Goal: Task Accomplishment & Management: Manage account settings

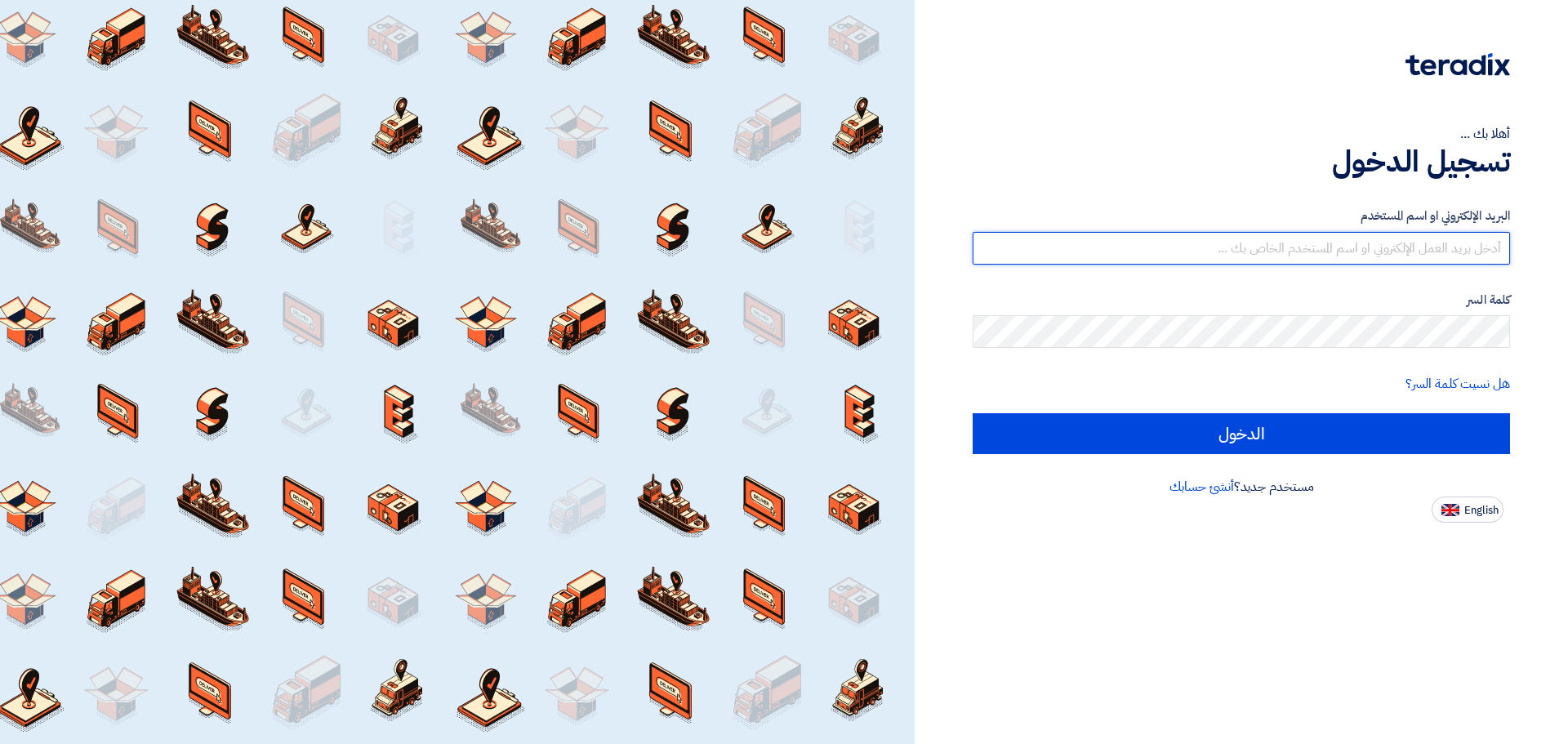
click at [1400, 242] on input "text" at bounding box center [1241, 248] width 538 height 32
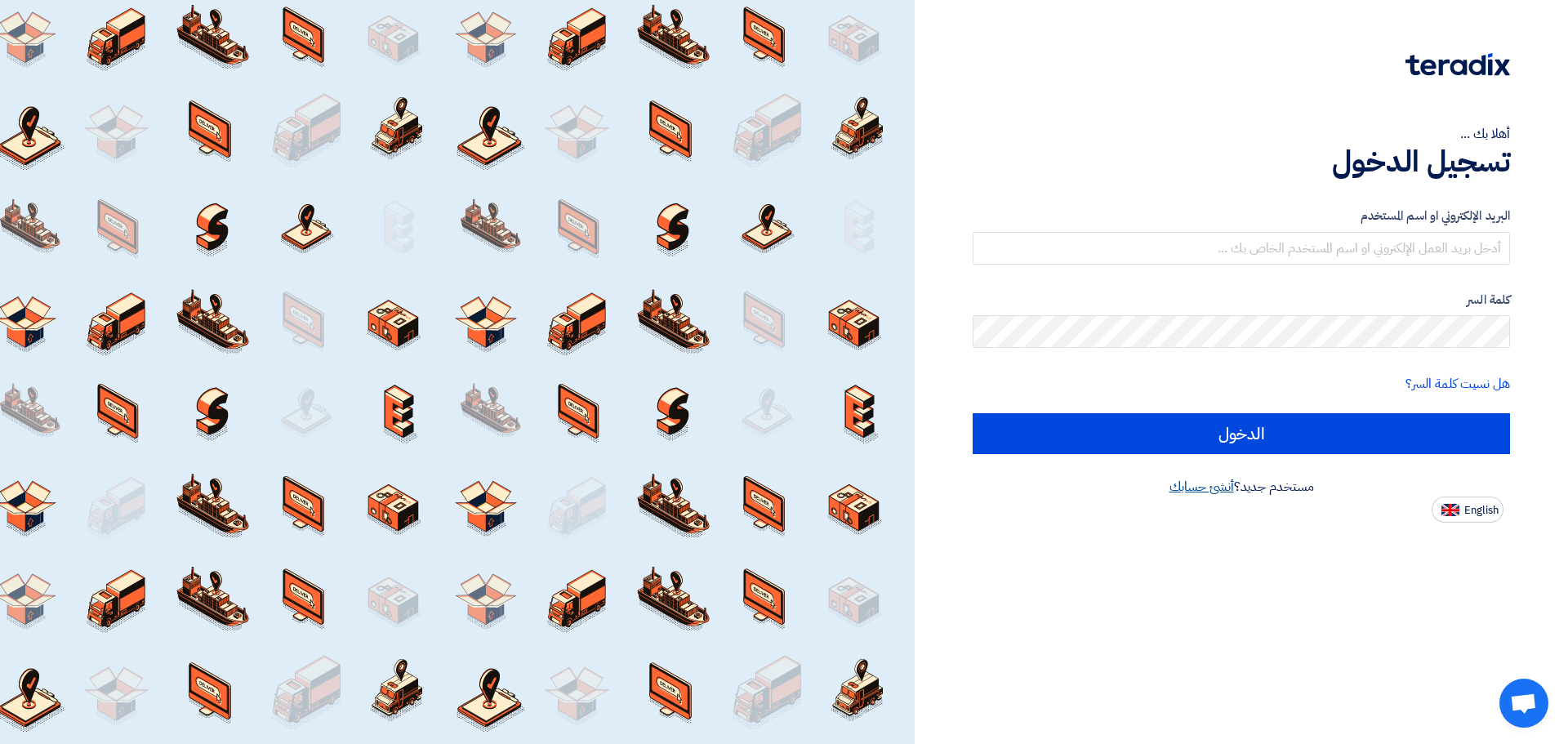
click at [1229, 482] on link "أنشئ حسابك" at bounding box center [1202, 486] width 65 height 20
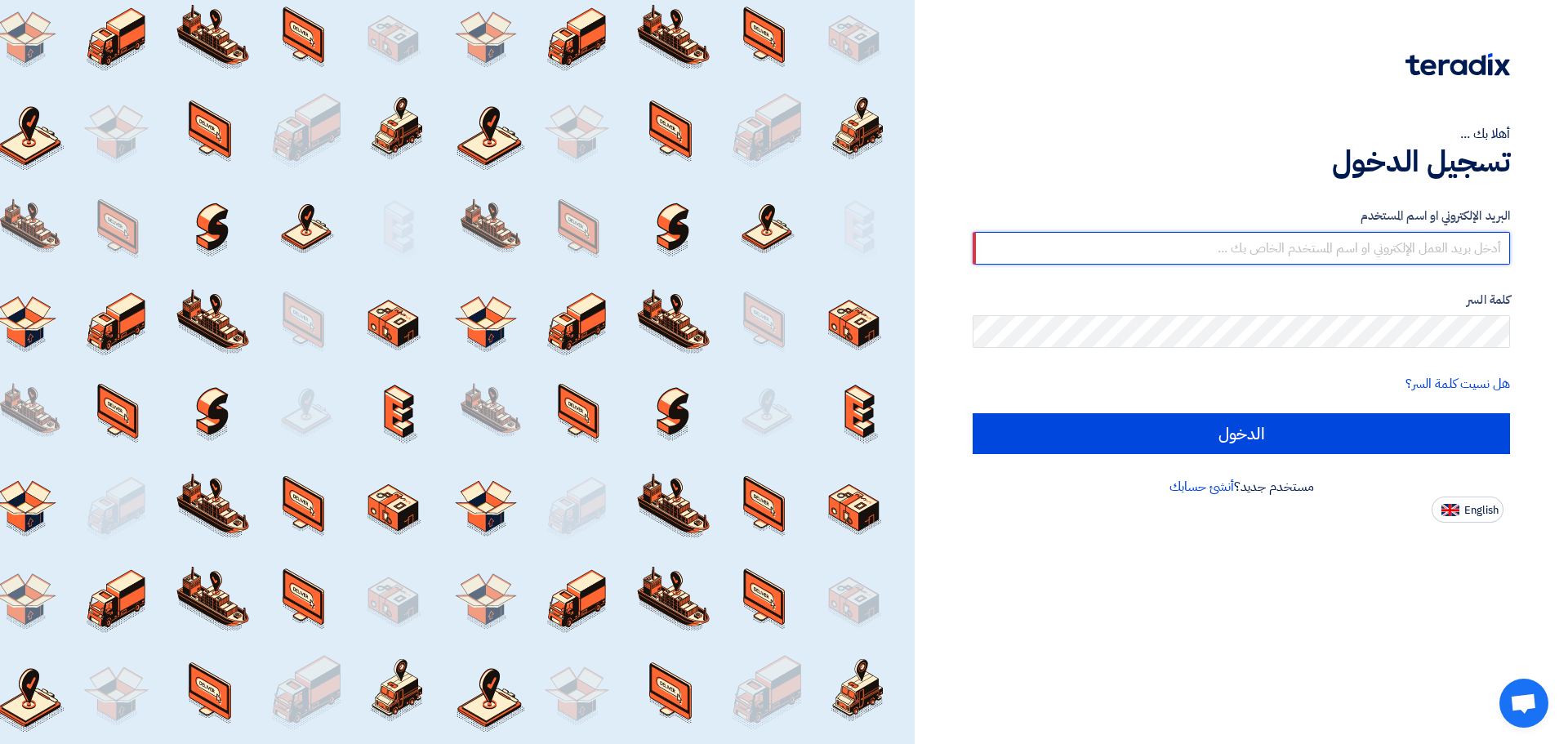
click at [1266, 248] on input "text" at bounding box center [1241, 248] width 538 height 32
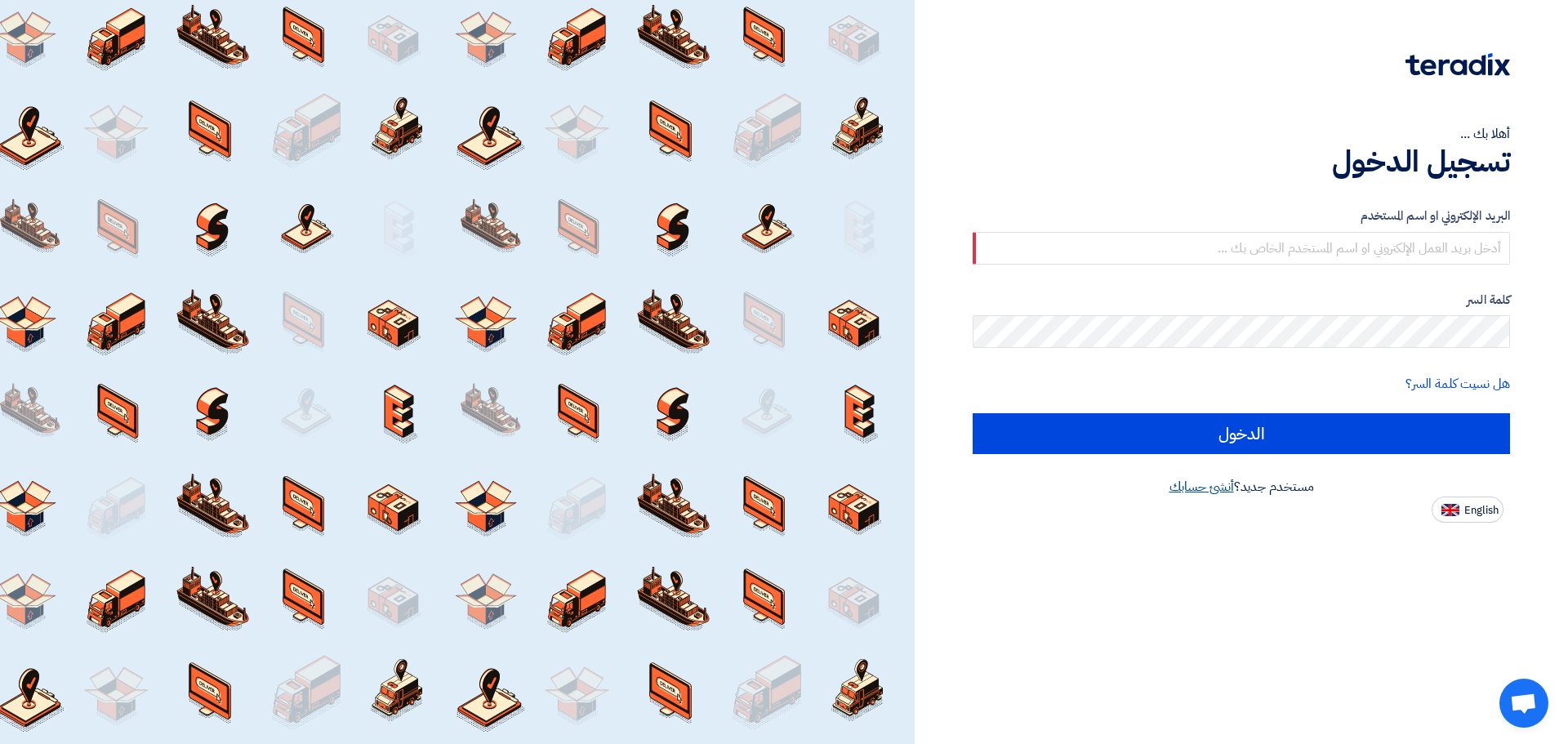
click at [1203, 483] on link "أنشئ حسابك" at bounding box center [1202, 486] width 65 height 20
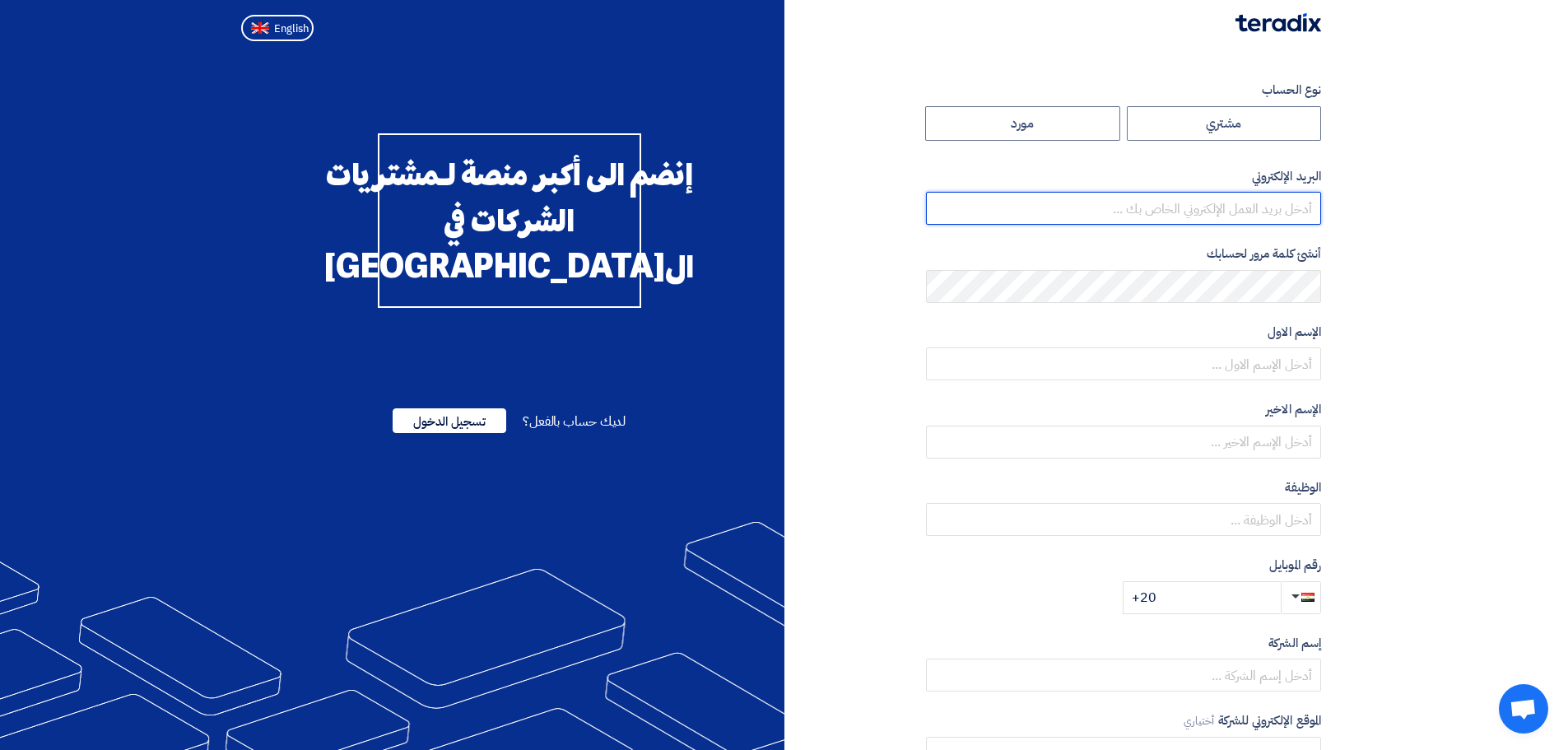
click at [1250, 215] on input "email" at bounding box center [1123, 208] width 395 height 33
type input "[EMAIL_ADDRESS][DOMAIN_NAME]"
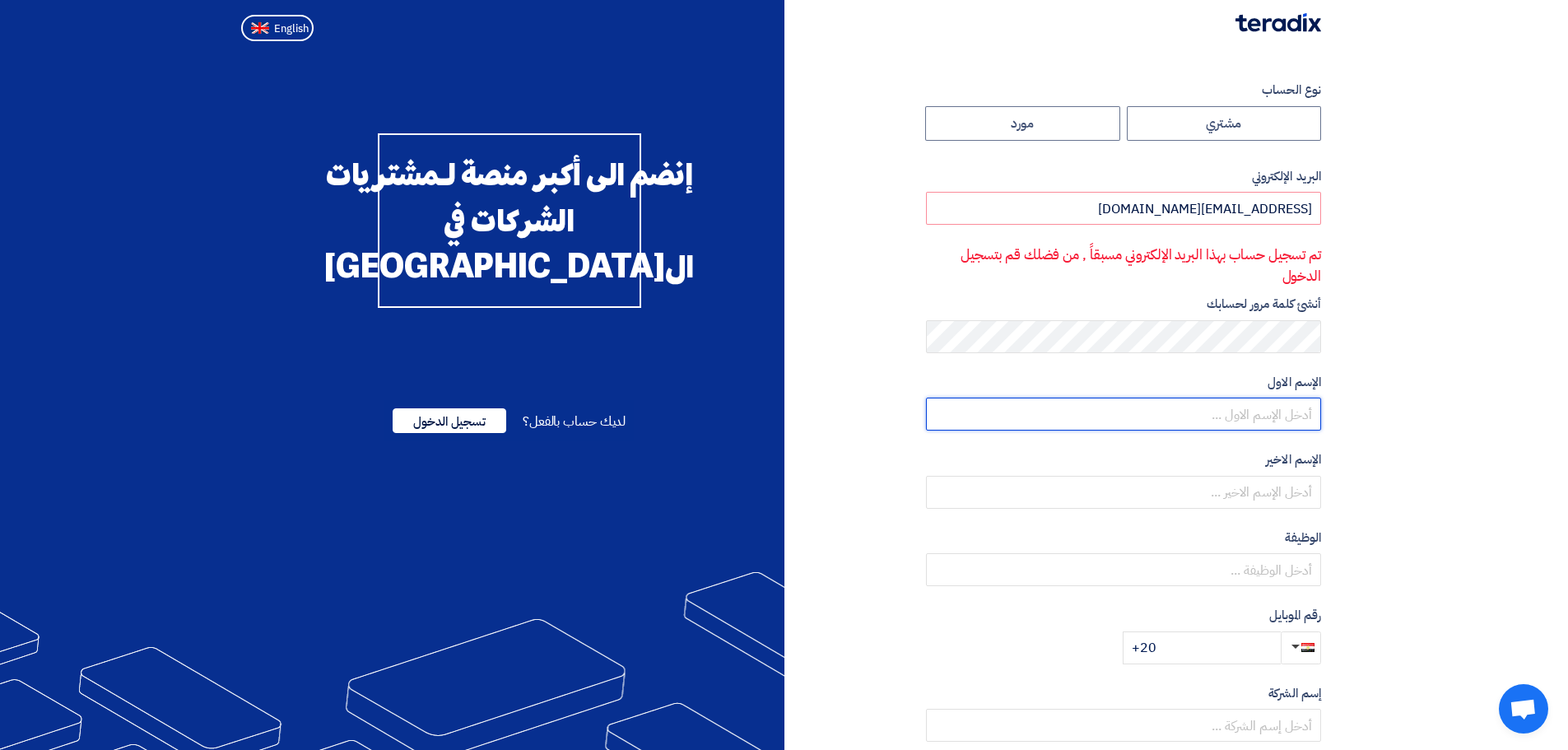
click at [1237, 411] on input "text" at bounding box center [1123, 414] width 395 height 33
type input "[PERSON_NAME]"
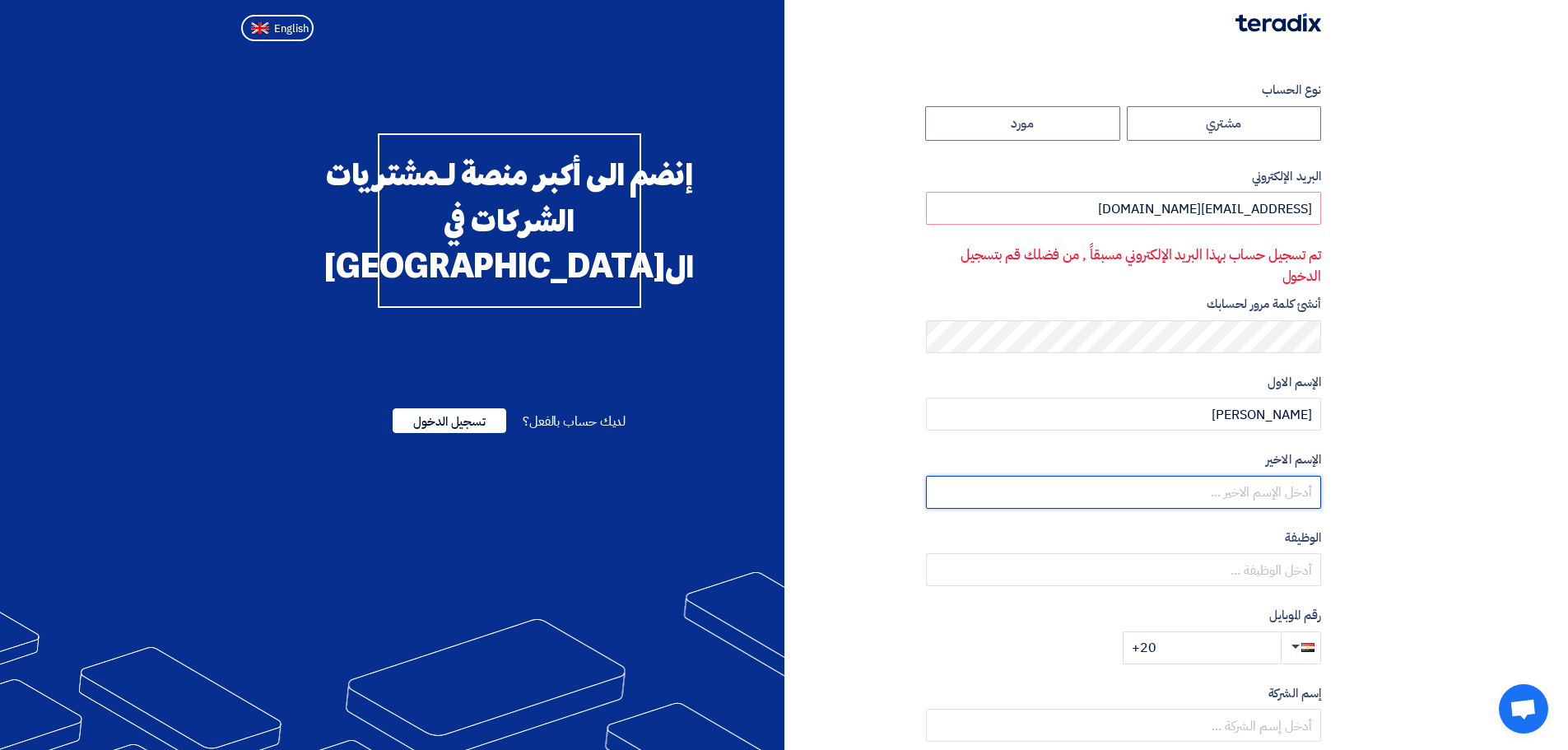
click at [1269, 486] on input "text" at bounding box center [1123, 492] width 395 height 33
type input "[PERSON_NAME]"
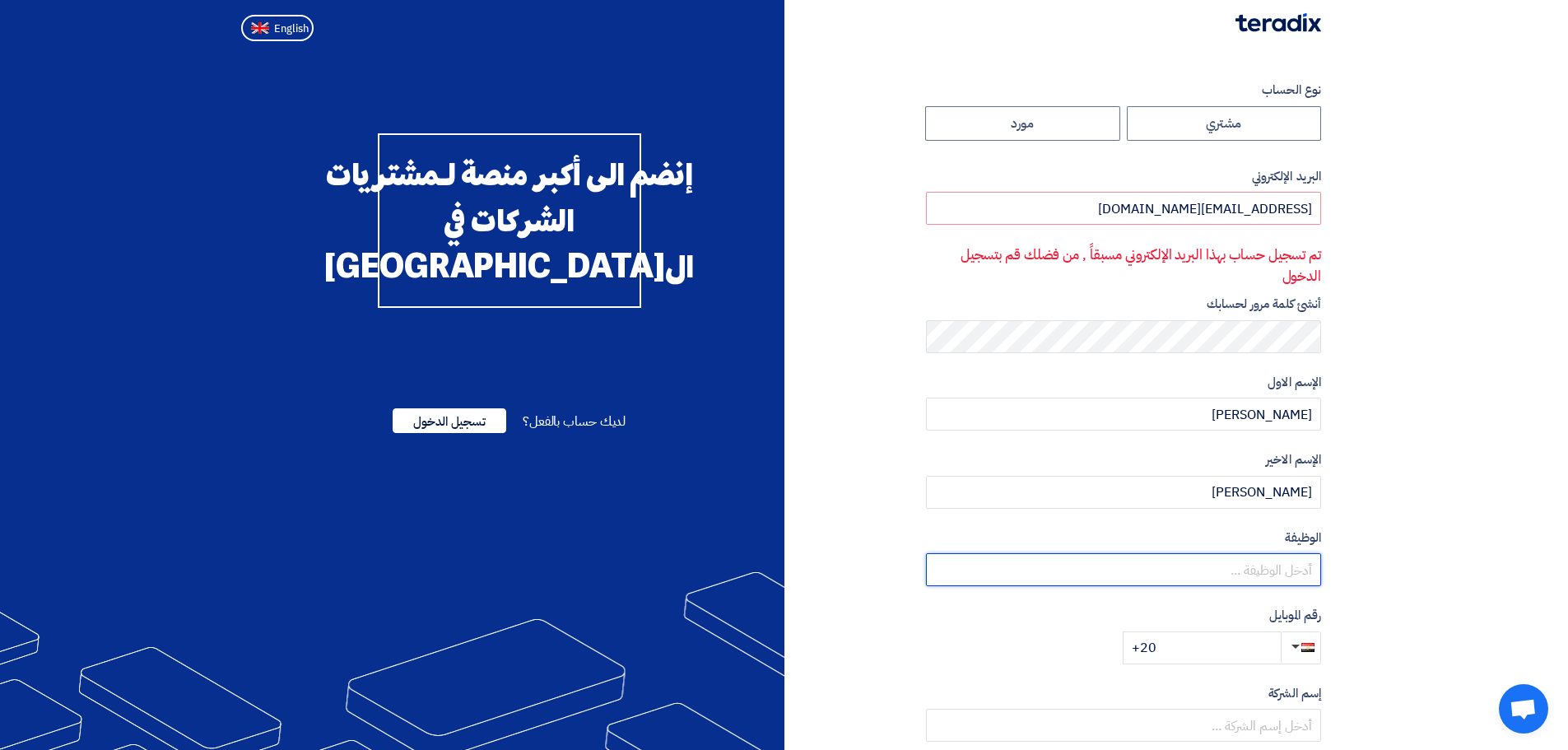
click at [1272, 563] on input "text" at bounding box center [1123, 569] width 395 height 33
type input "MRP & Projects Procurement Manager"
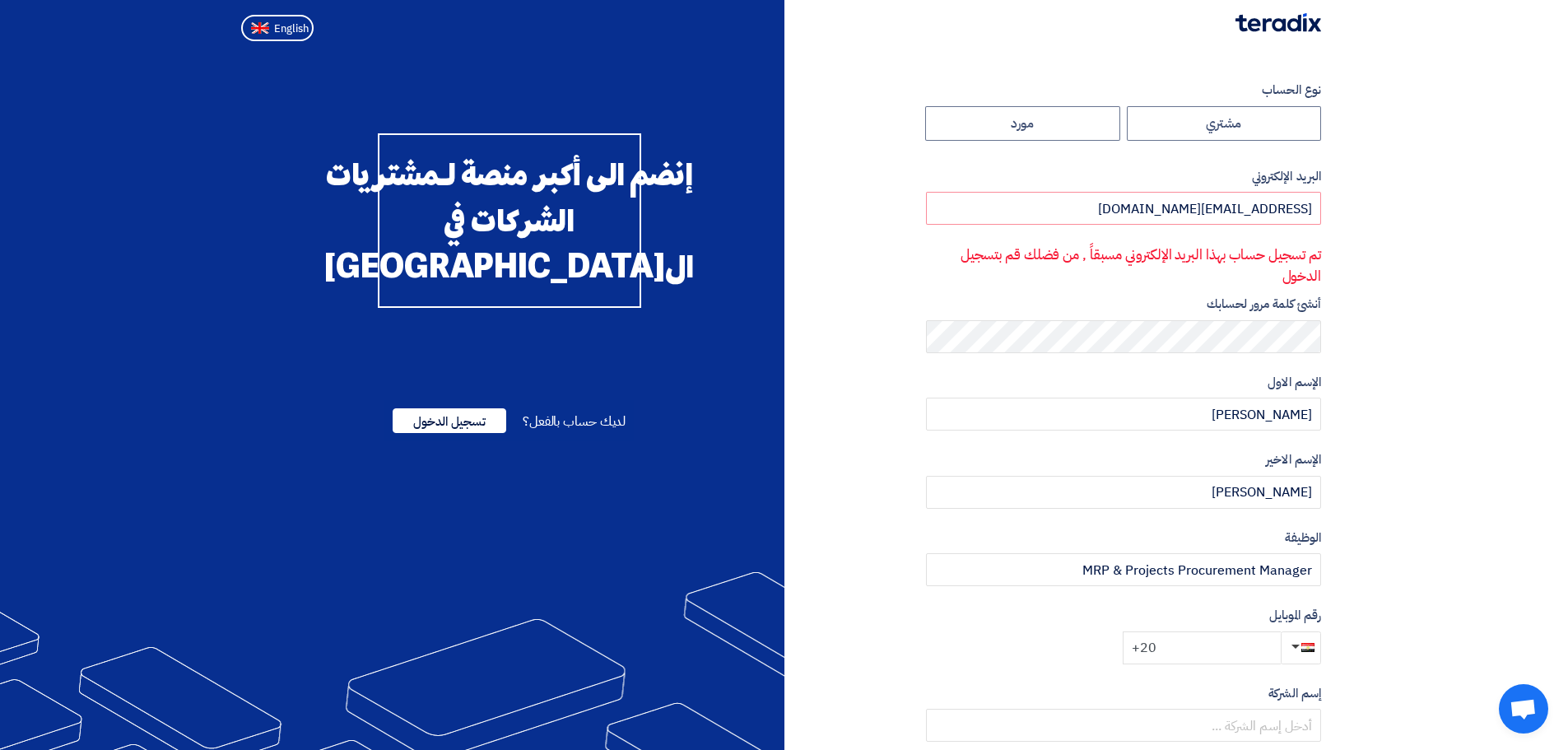
click at [1178, 652] on input "+20" at bounding box center [1202, 647] width 159 height 33
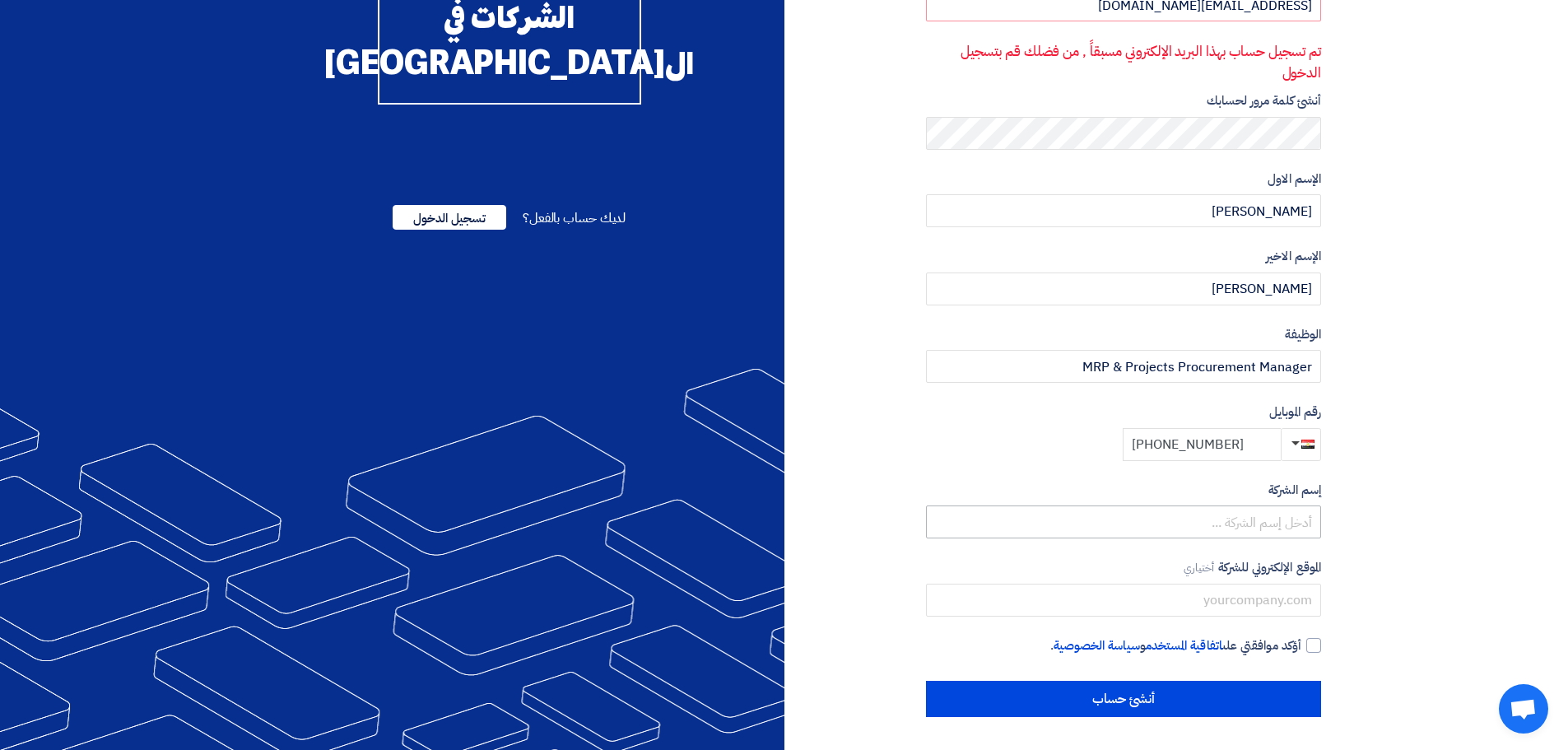
type input "[PHONE_NUMBER]"
click at [1180, 518] on input "text" at bounding box center [1123, 521] width 395 height 33
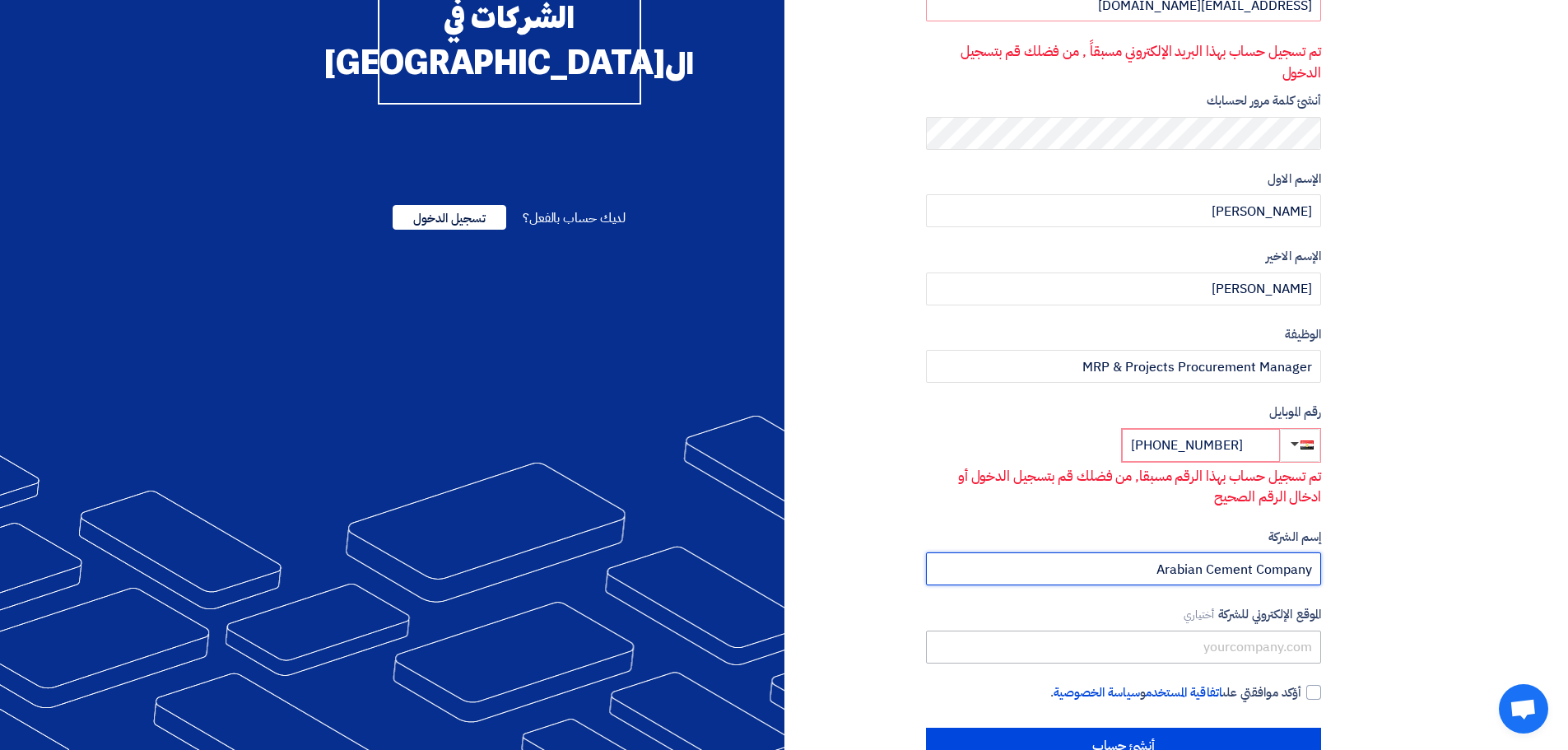
type input "Arabian Cement Company"
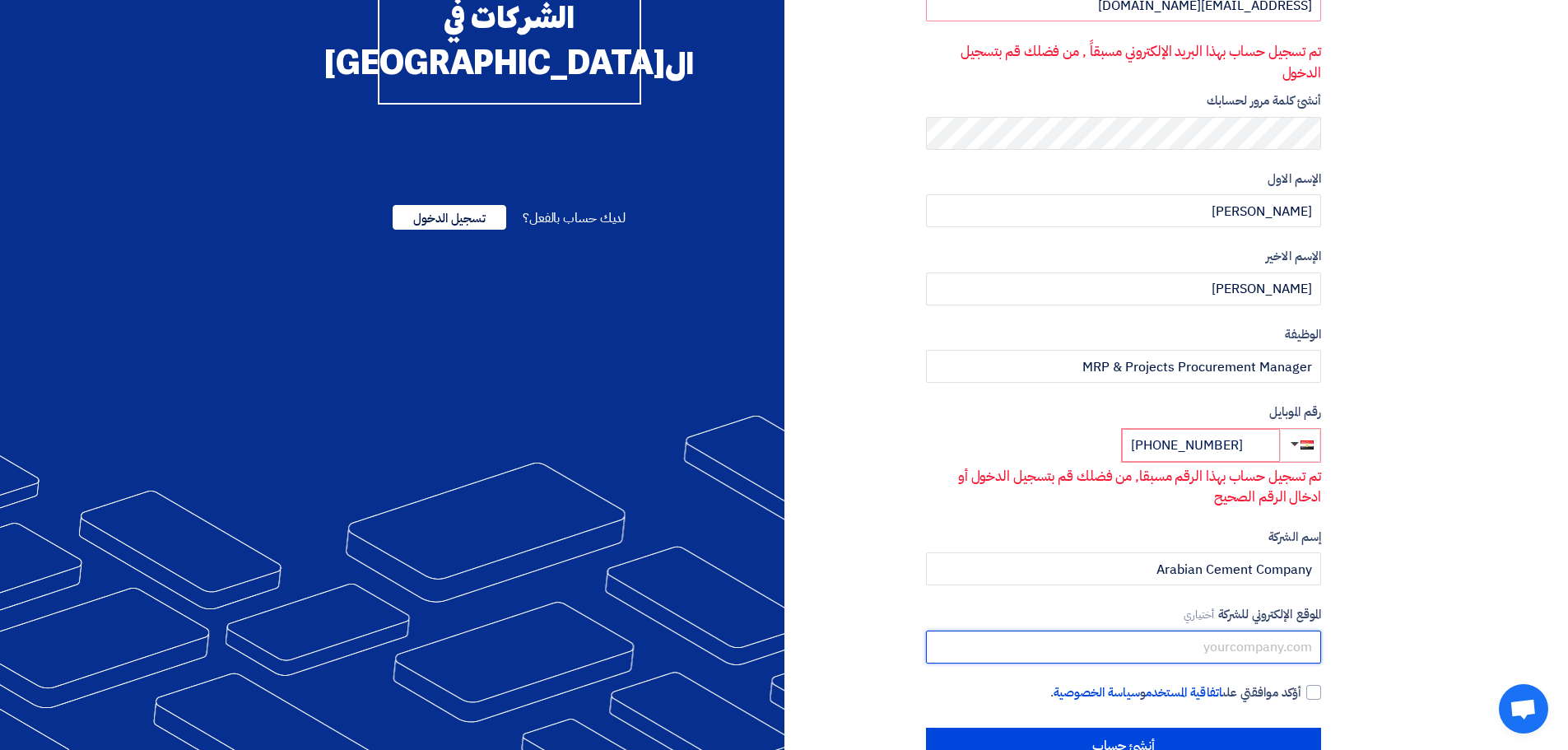
click at [1199, 648] on input "text" at bounding box center [1123, 646] width 395 height 33
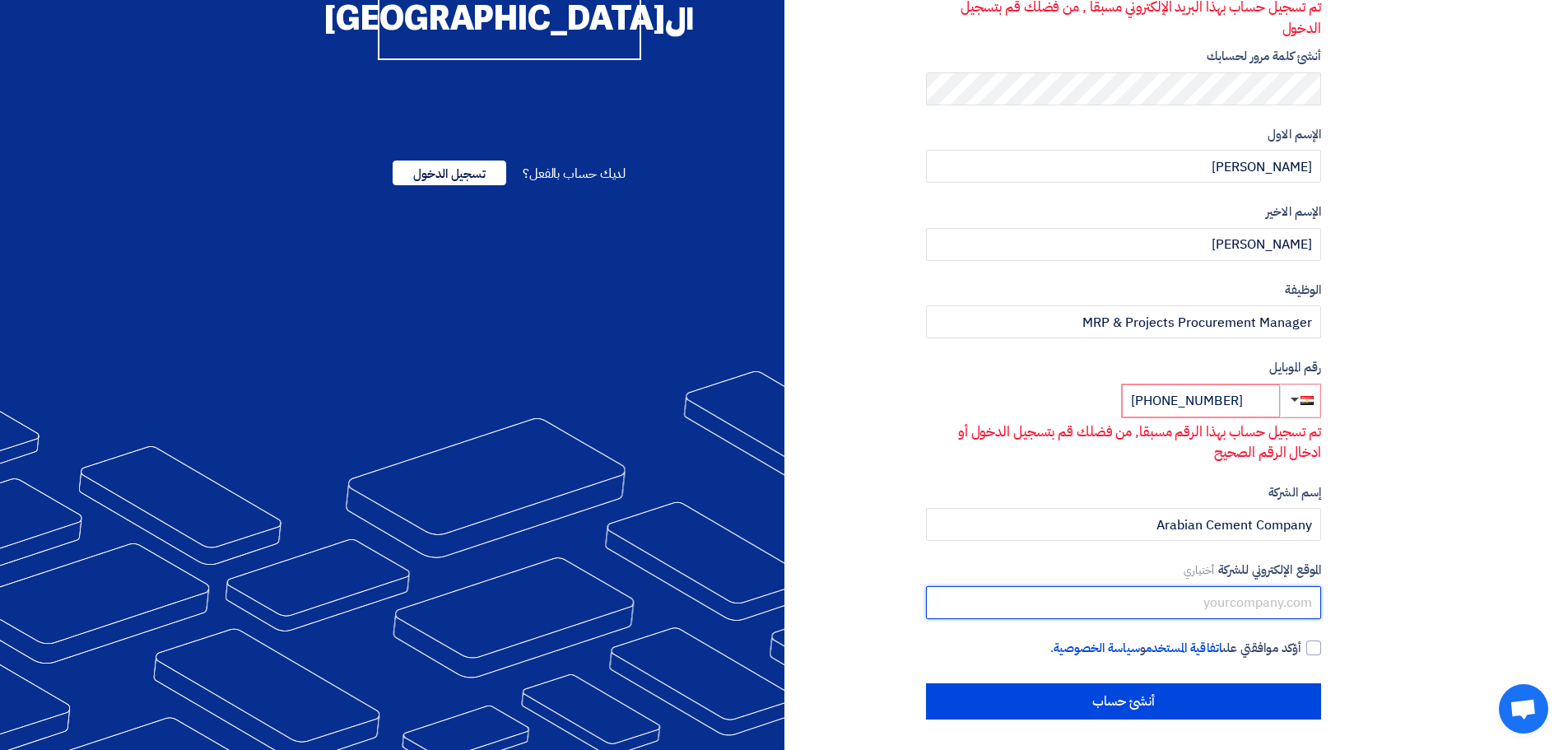
scroll to position [250, 0]
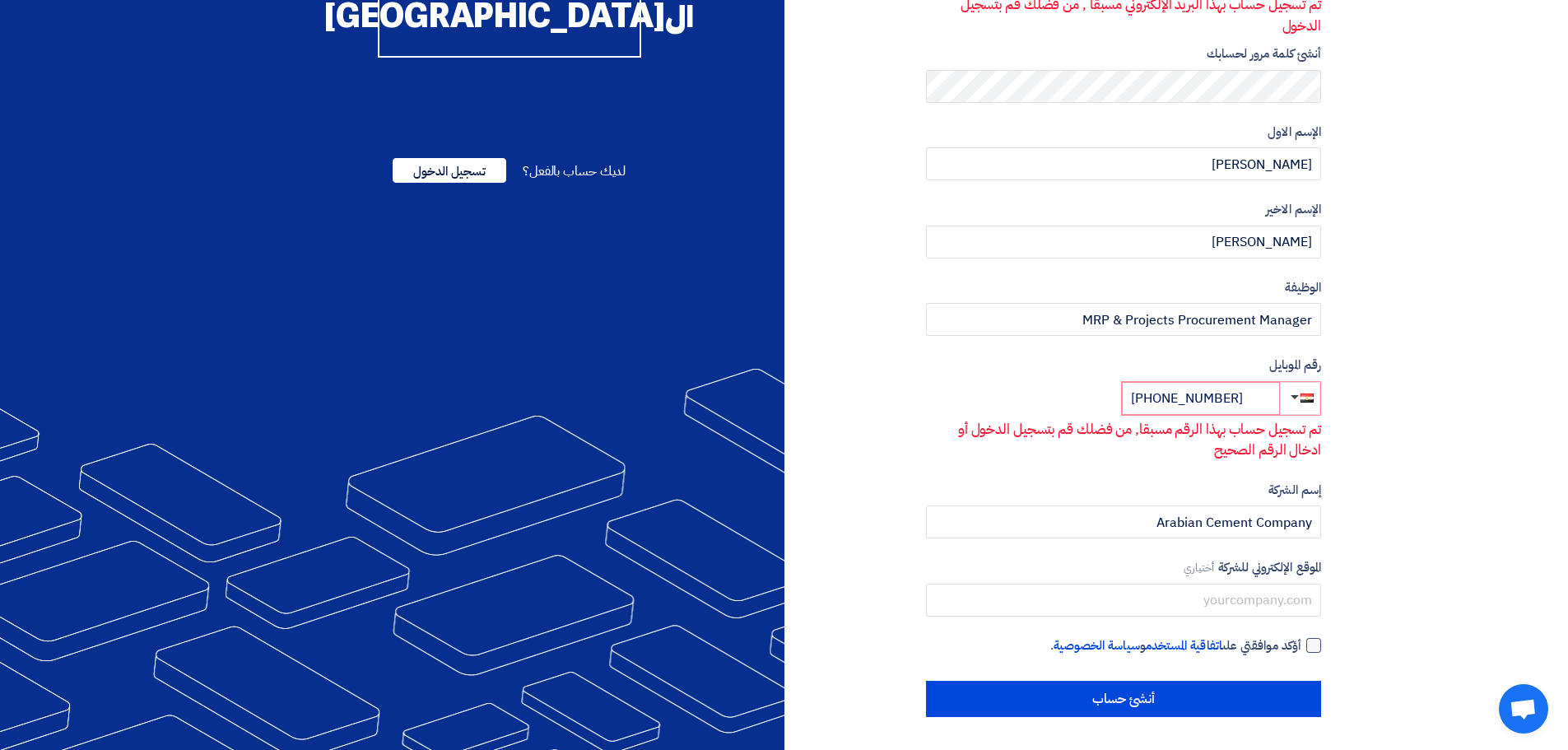
click at [1313, 643] on div at bounding box center [1313, 644] width 14 height 14
click at [1302, 643] on input "أؤكد موافقتي على اتفاقية المستخدم و سياسة الخصوصية ." at bounding box center [1103, 652] width 395 height 33
checkbox input "true"
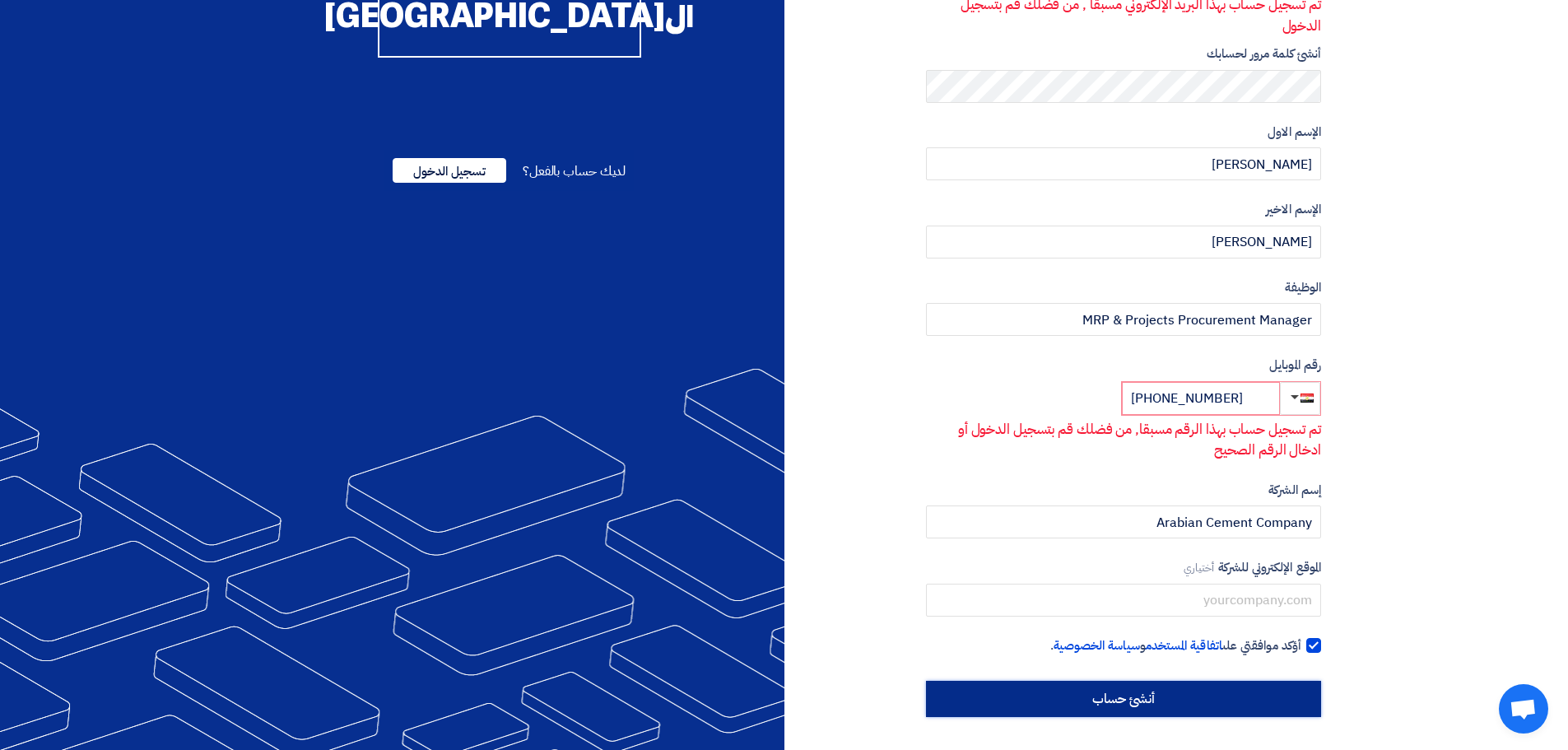
click at [1156, 701] on input "أنشئ حساب" at bounding box center [1123, 699] width 395 height 36
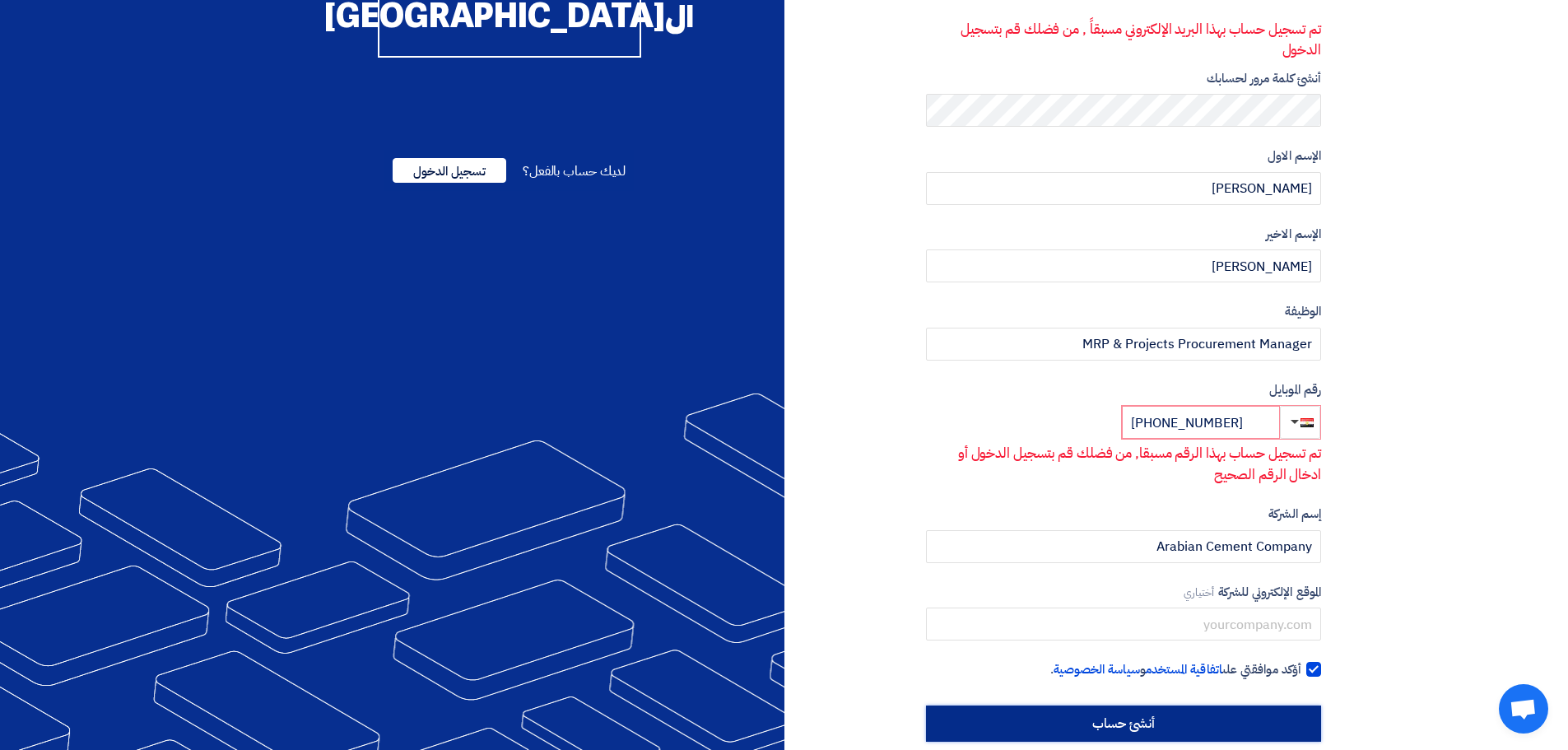
scroll to position [0, 0]
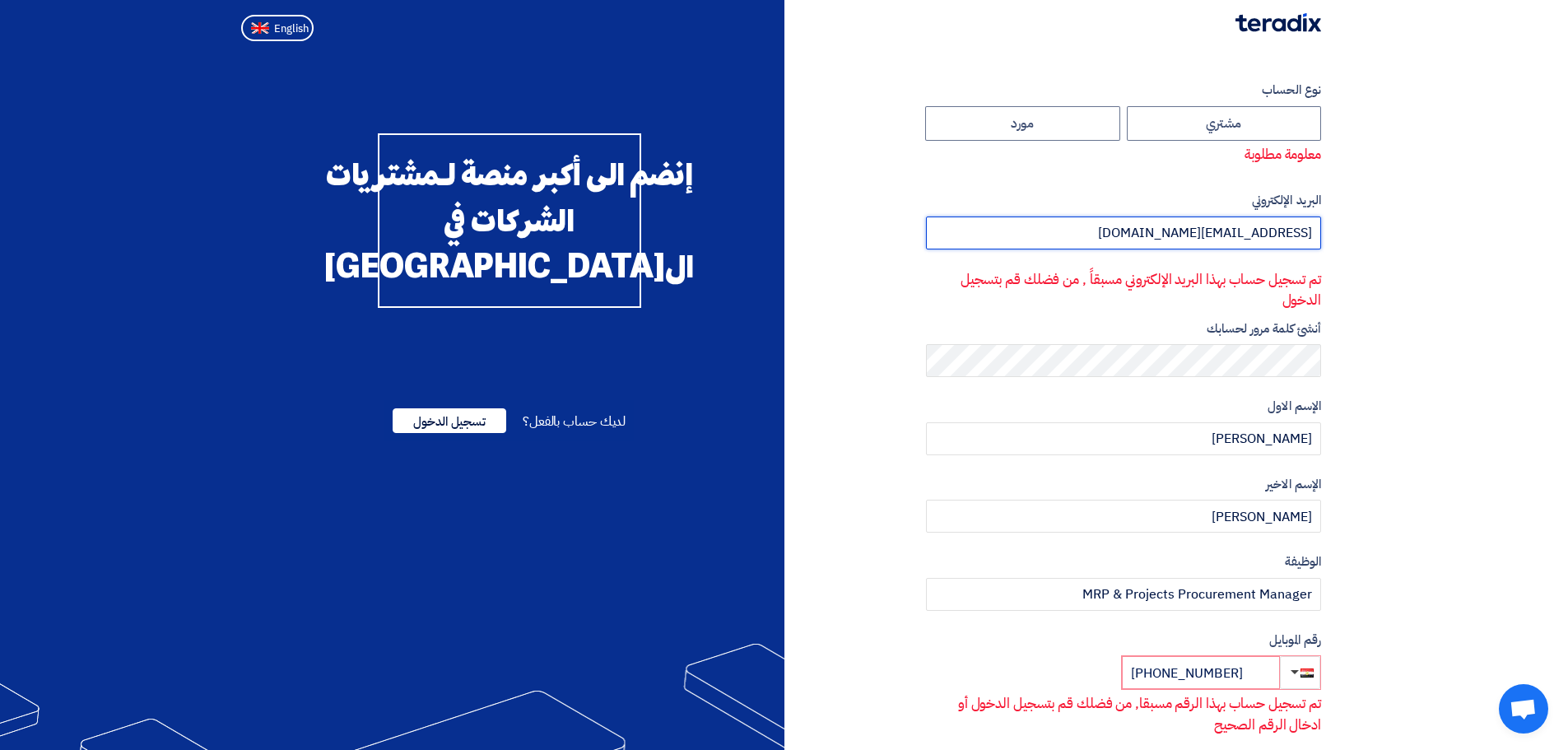
drag, startPoint x: 1074, startPoint y: 230, endPoint x: 1439, endPoint y: 211, distance: 365.5
click at [1439, 211] on section "نوع الحساب مشتري مورد معلومة مطلوبة البريد الإلكتروني [EMAIL_ADDRESS][DOMAIN_NA…" at bounding box center [784, 536] width 1568 height 977
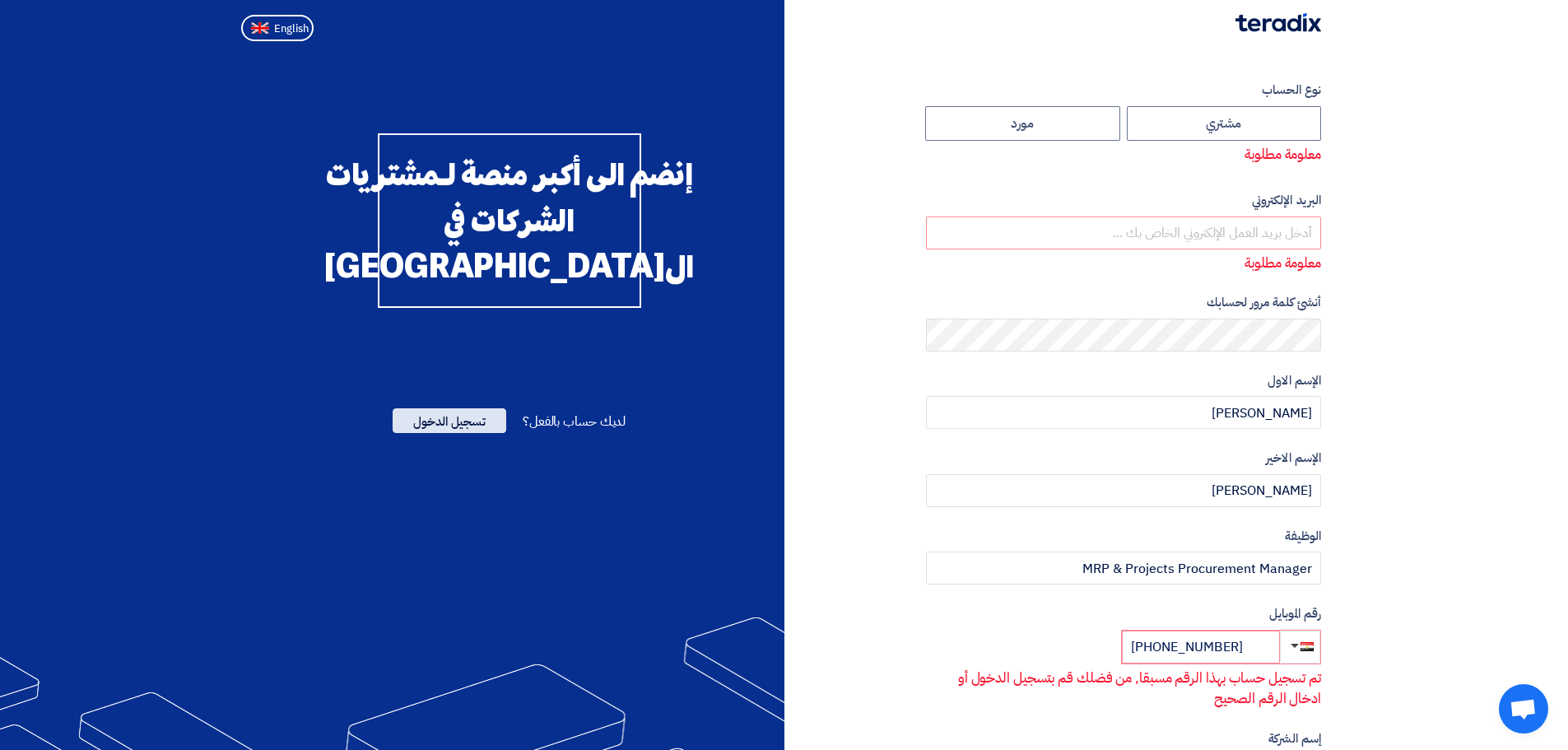
click at [481, 433] on span "تسجيل الدخول" at bounding box center [450, 421] width 113 height 25
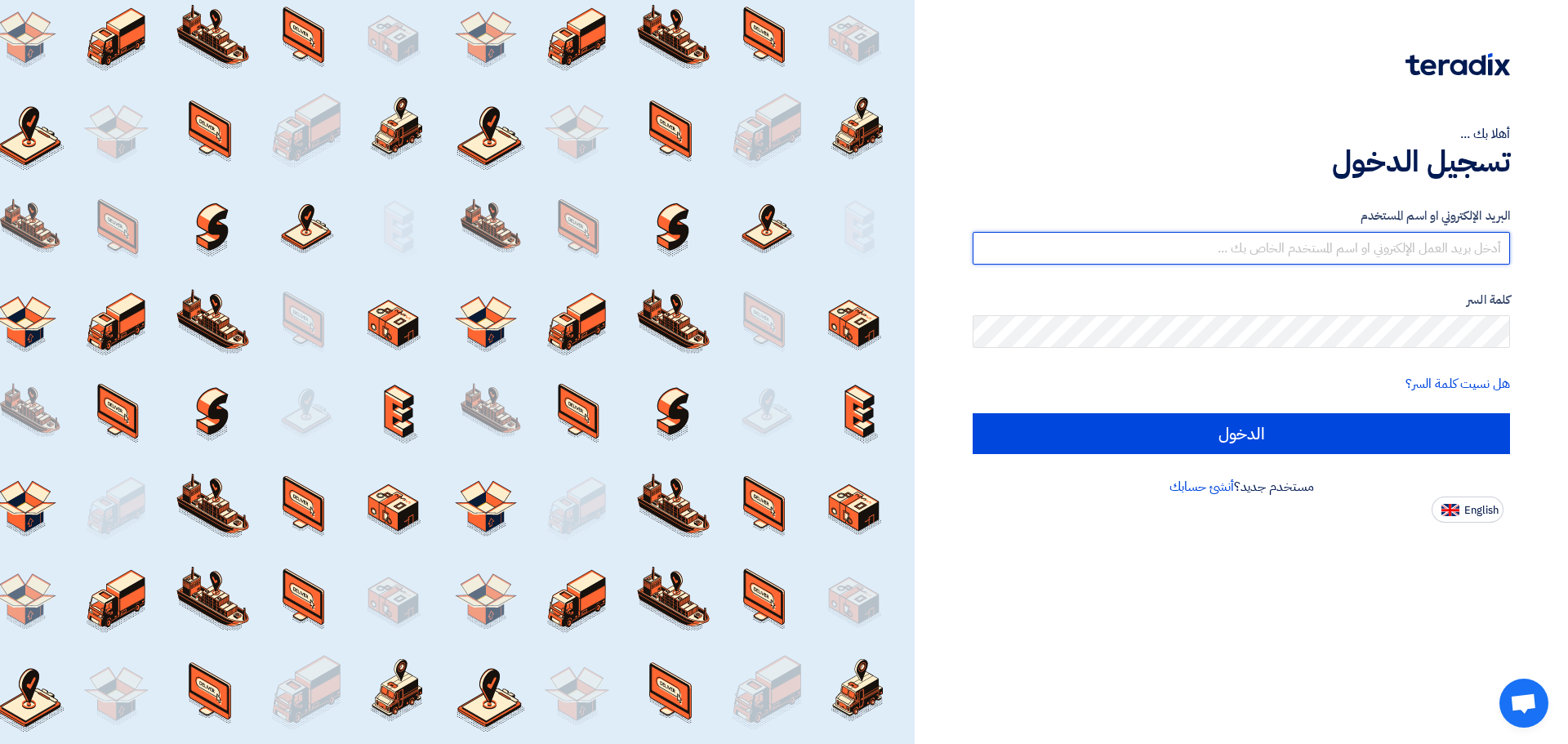
click at [1320, 262] on input "text" at bounding box center [1241, 248] width 538 height 32
paste input "[EMAIL_ADDRESS][DOMAIN_NAME]"
type input "[EMAIL_ADDRESS][DOMAIN_NAME]"
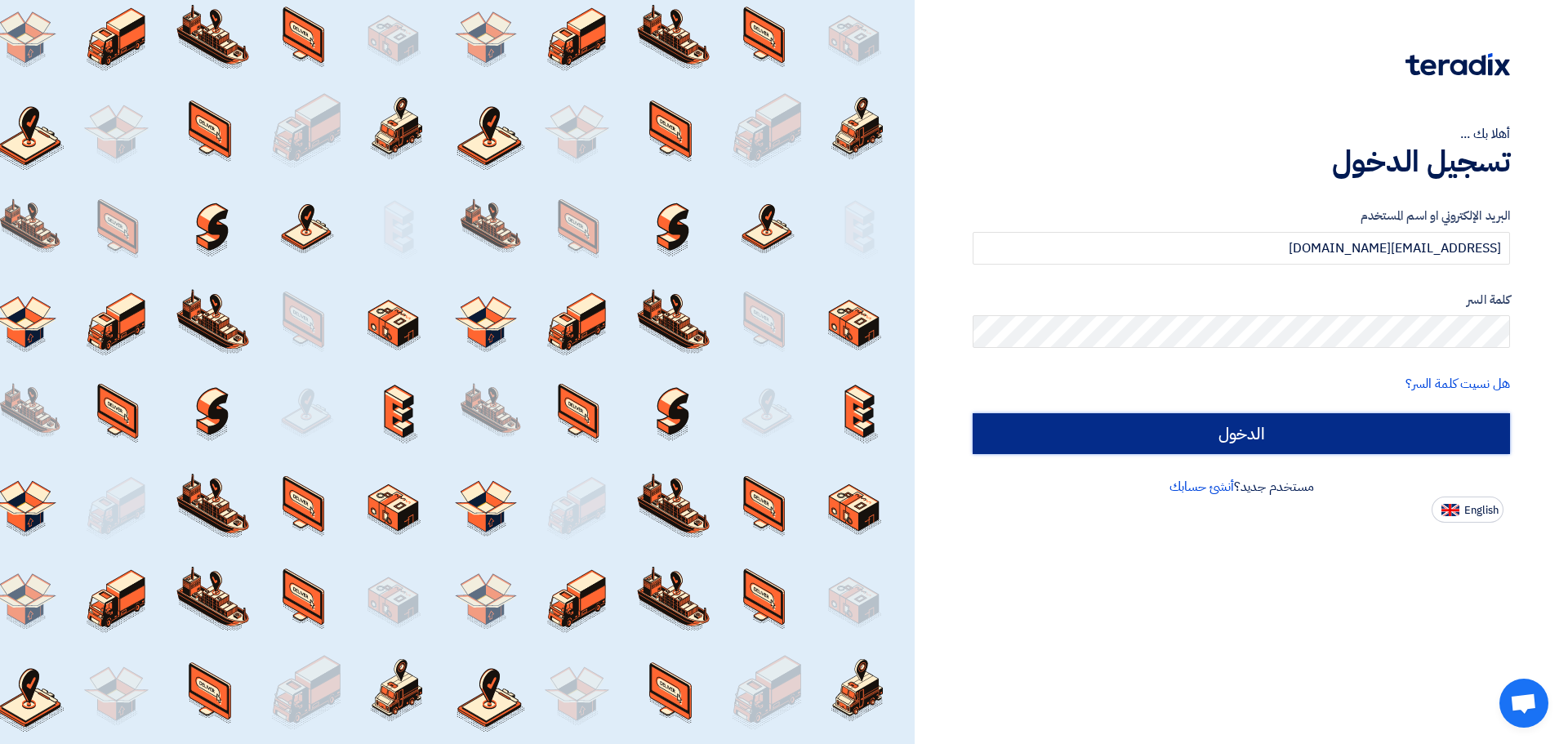
click at [1234, 442] on input "الدخول" at bounding box center [1241, 433] width 538 height 41
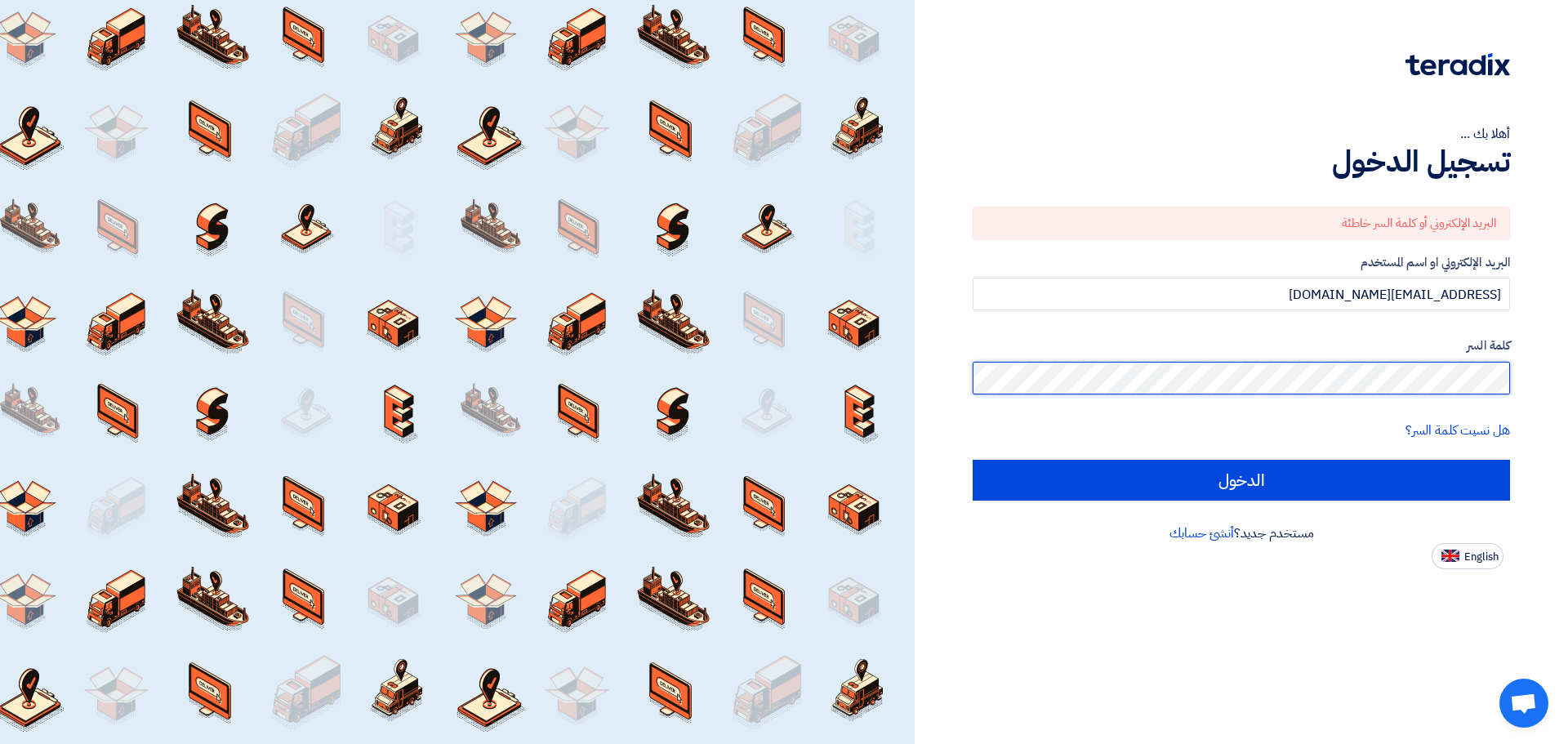
click at [1567, 383] on div "أهلا بك ... تسجيل الدخول البريد الإلكتروني أو كلمة السر خاطئة البريد الإلكتروني…" at bounding box center [1241, 372] width 653 height 744
click at [972, 459] on input "الدخول" at bounding box center [1241, 479] width 538 height 41
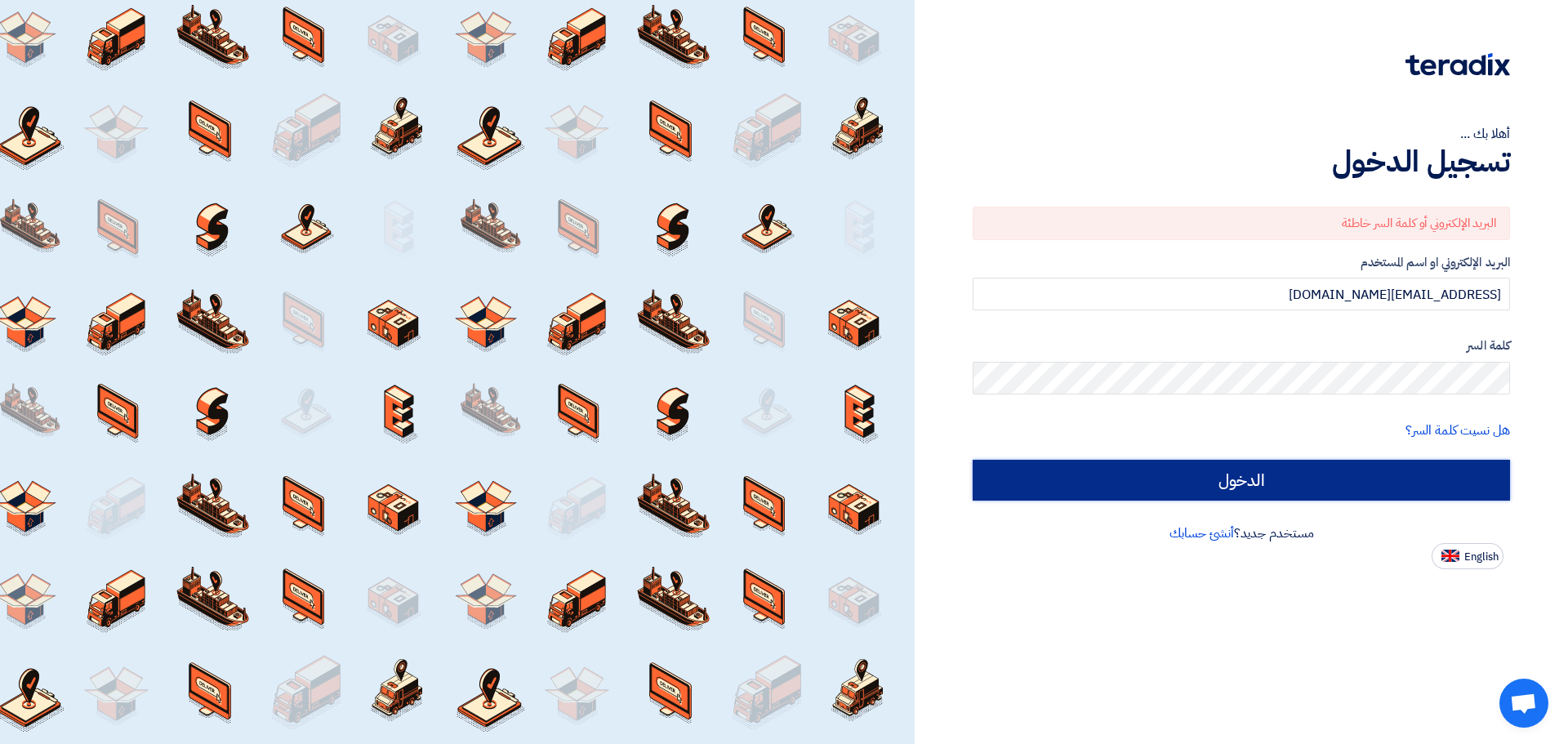
click at [1288, 488] on input "الدخول" at bounding box center [1241, 479] width 538 height 41
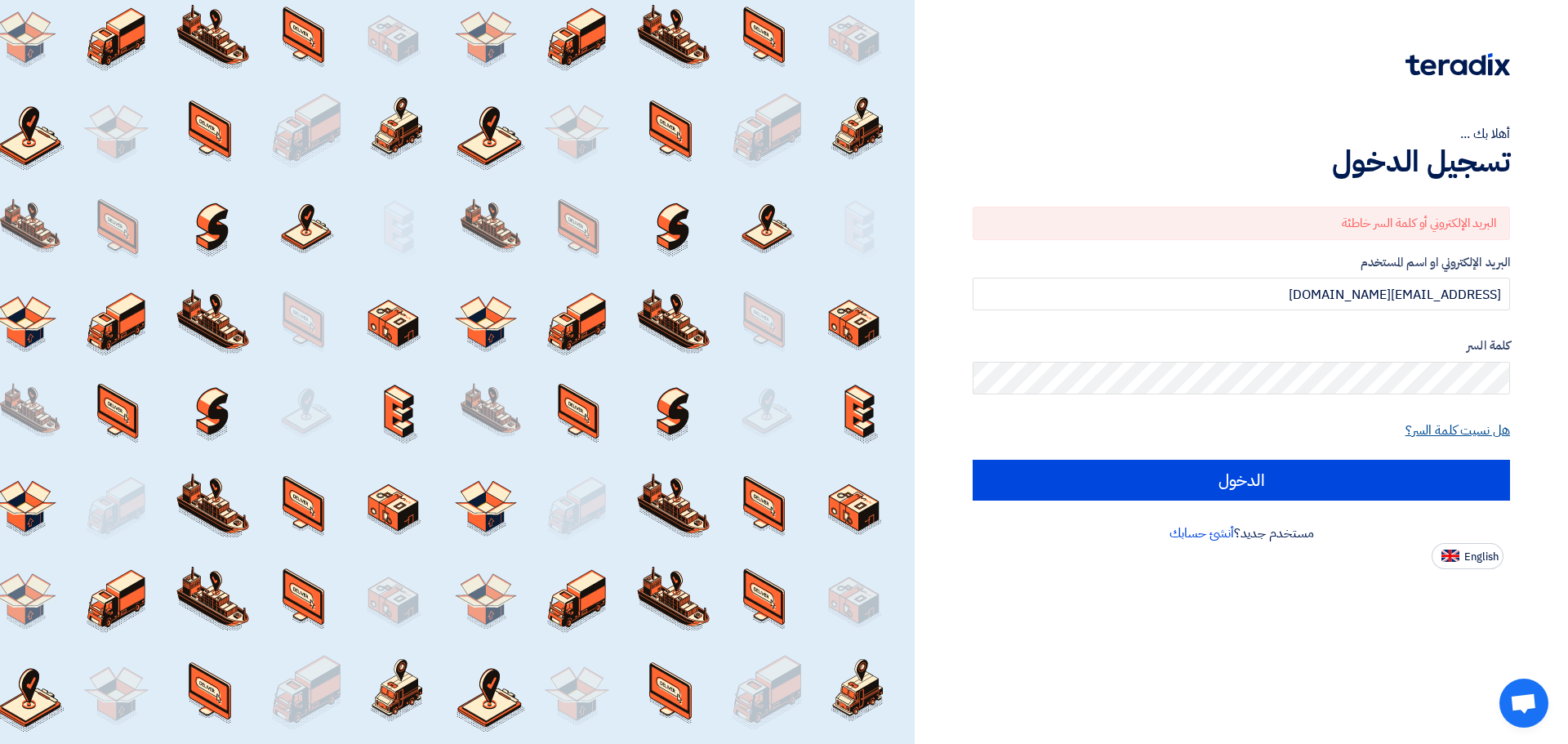
click at [1430, 430] on link "هل نسيت كلمة السر؟" at bounding box center [1458, 430] width 105 height 20
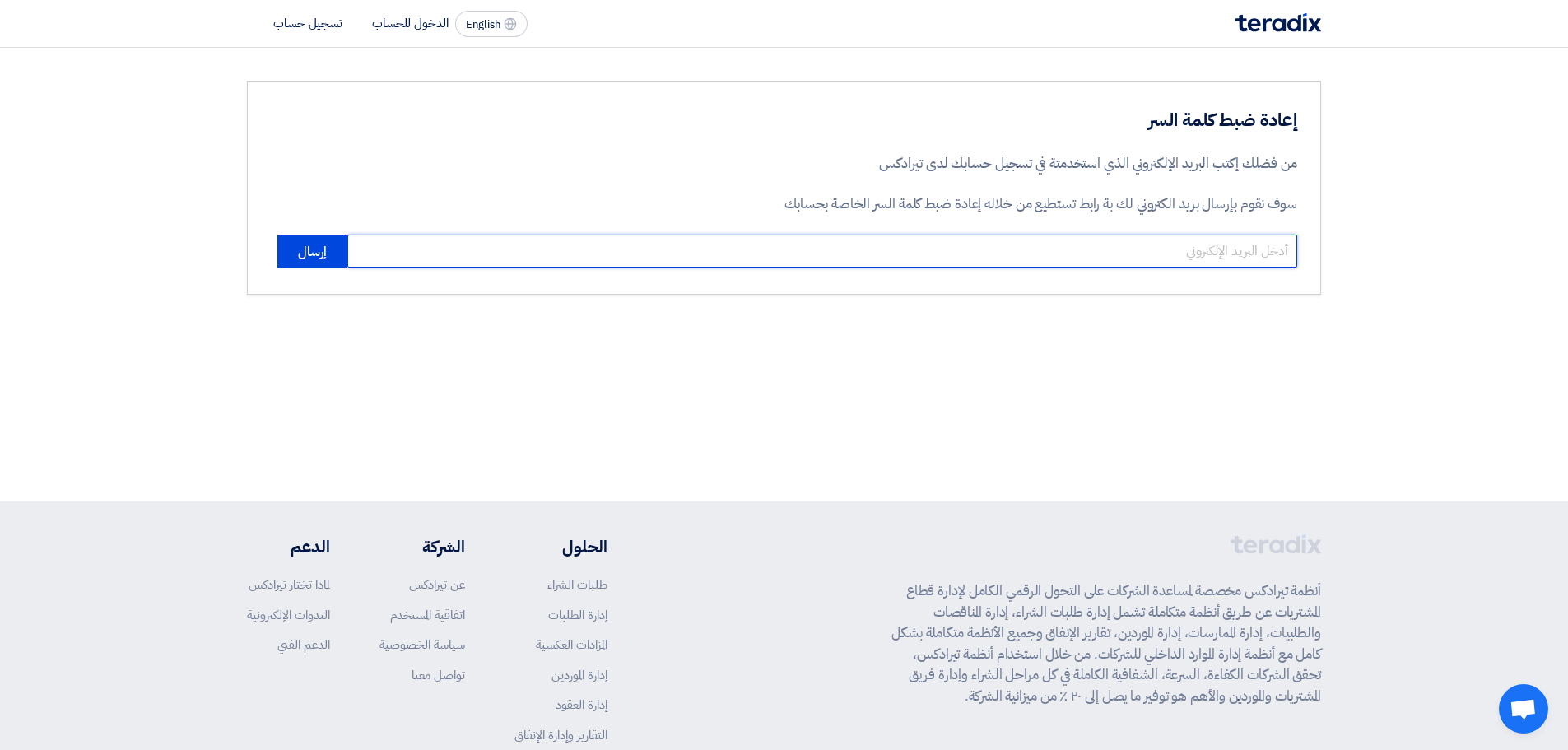
click at [1130, 247] on input "email" at bounding box center [822, 251] width 950 height 33
type input "[EMAIL_ADDRESS][DOMAIN_NAME]"
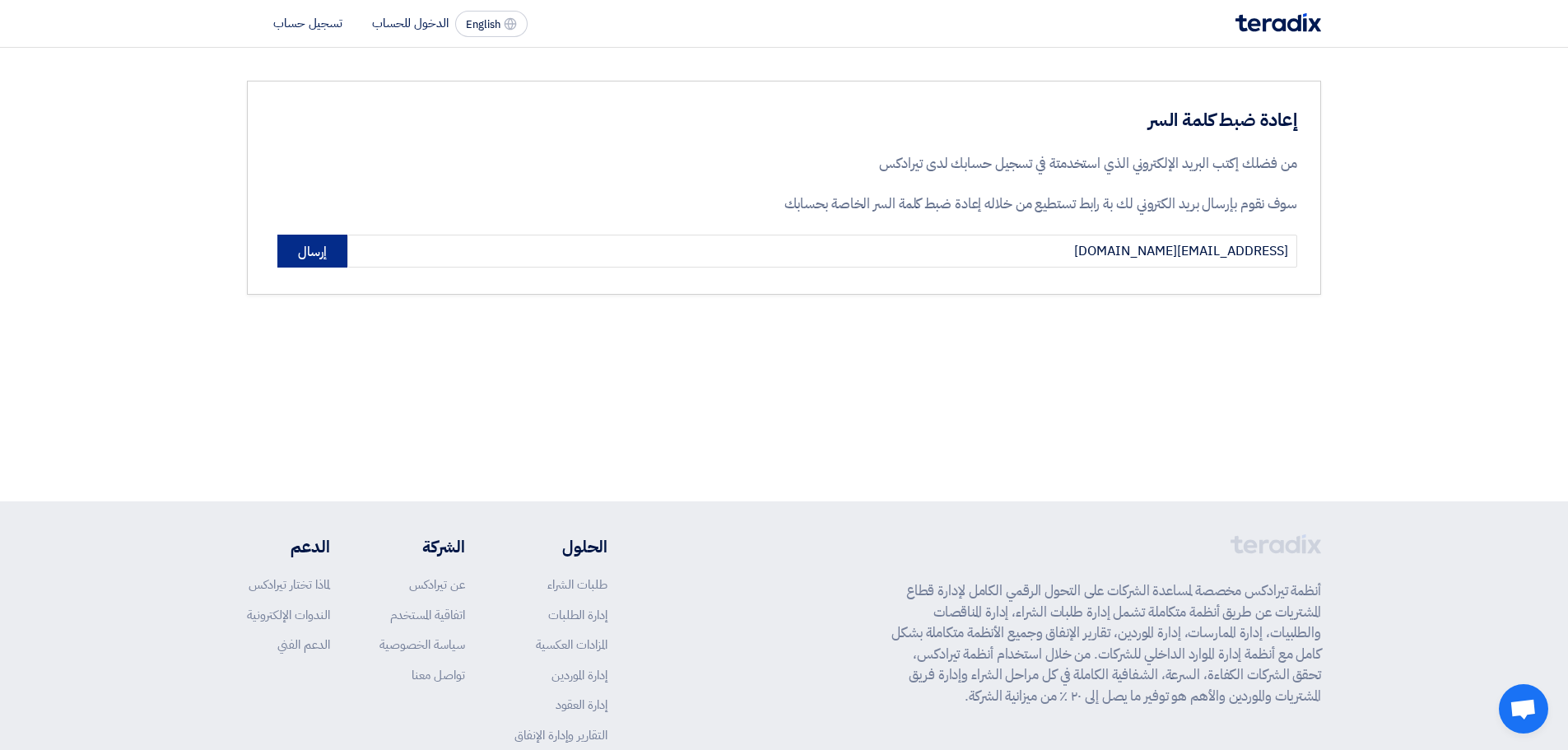
click at [298, 244] on button "إرسال" at bounding box center [312, 251] width 70 height 33
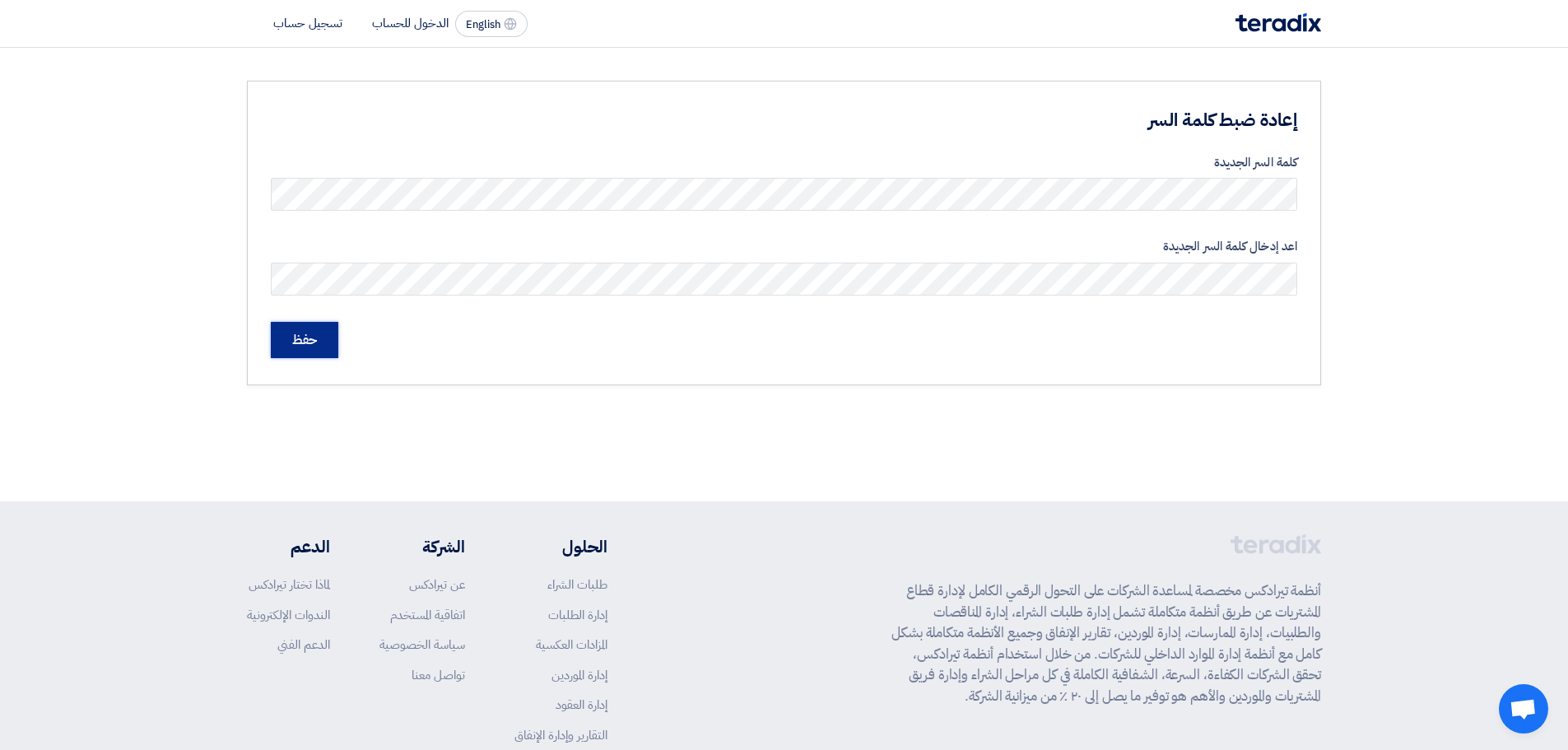
click at [320, 336] on input "حفظ" at bounding box center [305, 340] width 67 height 36
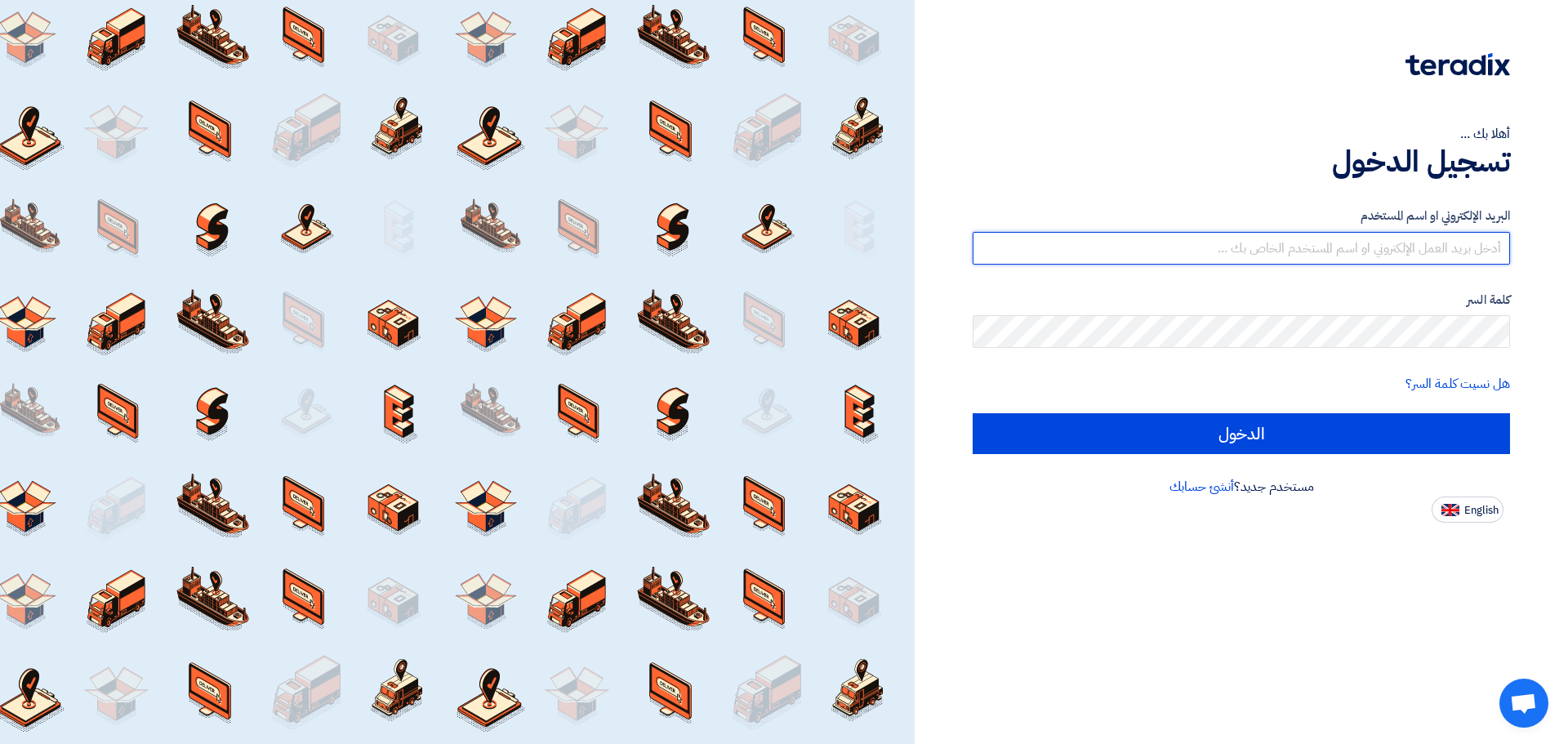
click at [1334, 251] on input "text" at bounding box center [1241, 248] width 538 height 32
type input "[EMAIL_ADDRESS][DOMAIN_NAME]"
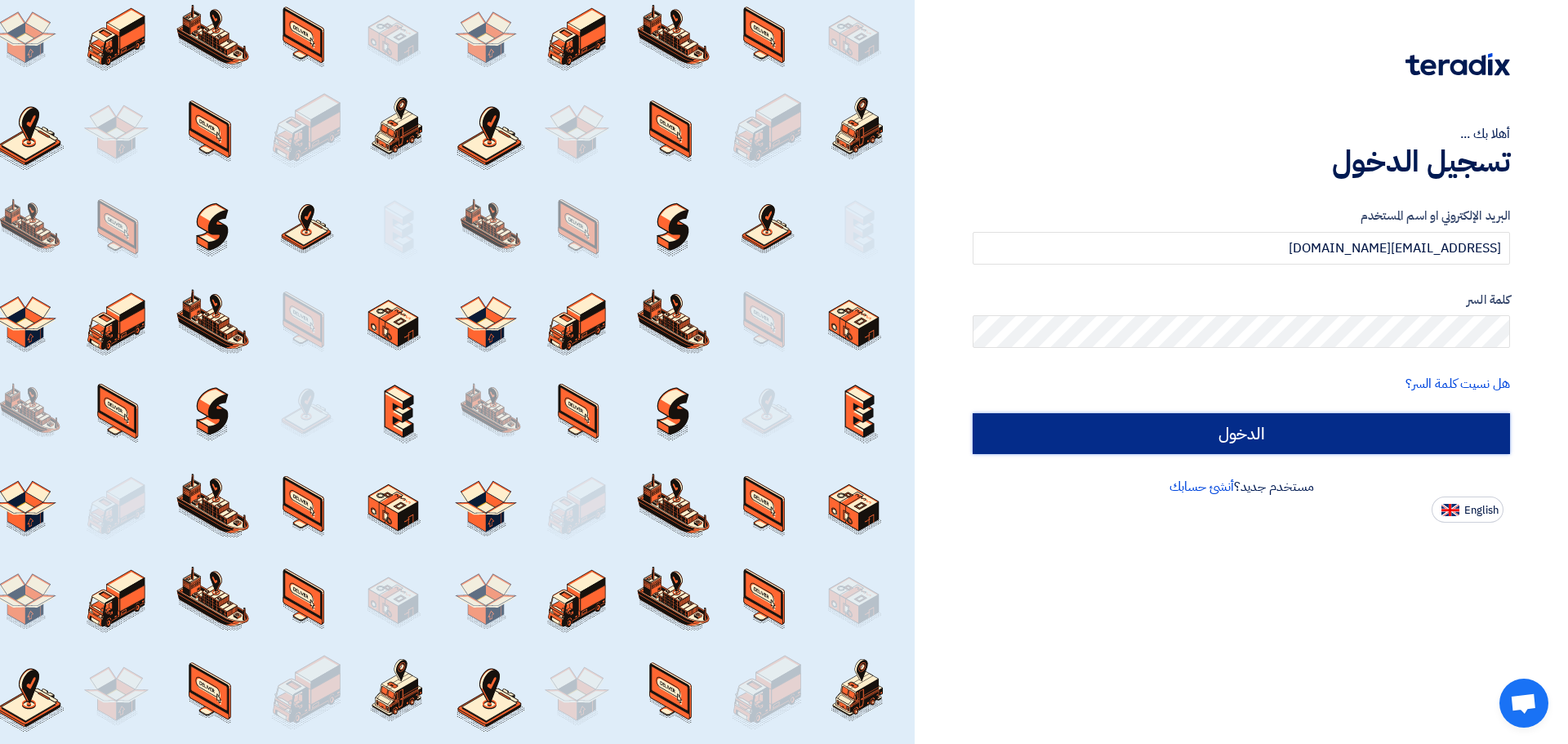
click at [1239, 431] on input "الدخول" at bounding box center [1241, 433] width 538 height 41
type input "Sign in"
